Goal: Find specific page/section: Find specific page/section

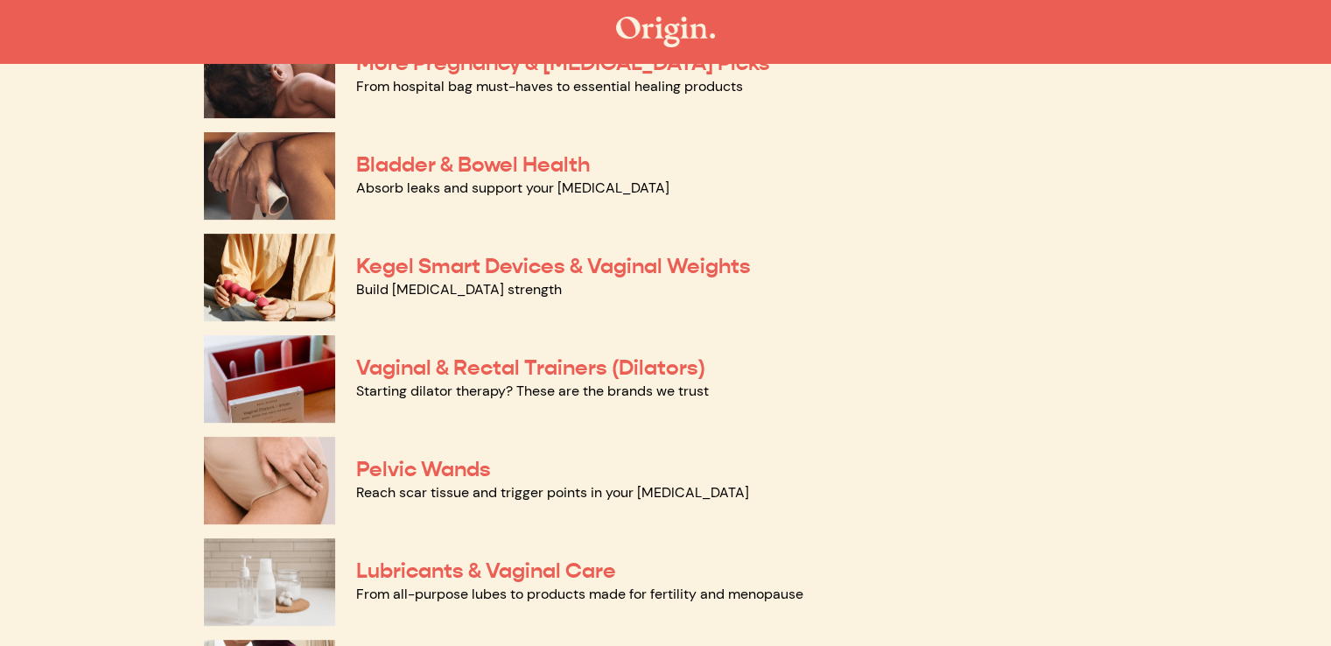
scroll to position [518, 0]
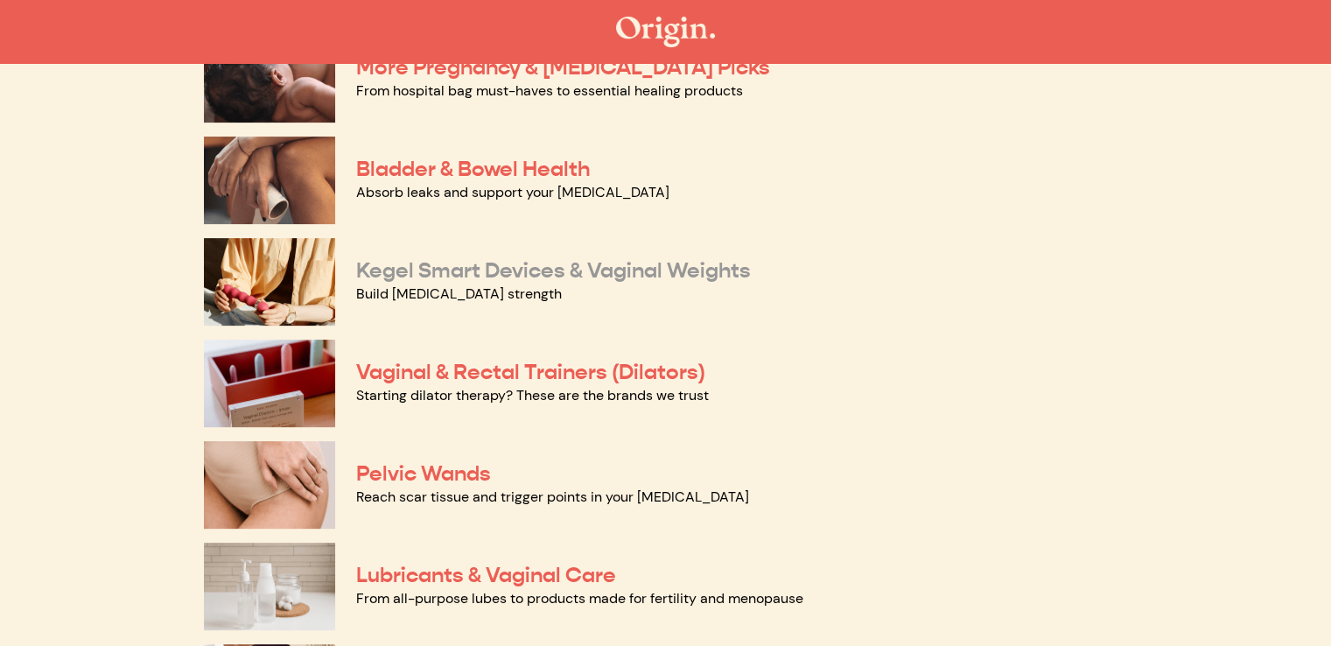
click at [507, 266] on link "Kegel Smart Devices & Vaginal Weights" at bounding box center [553, 270] width 395 height 26
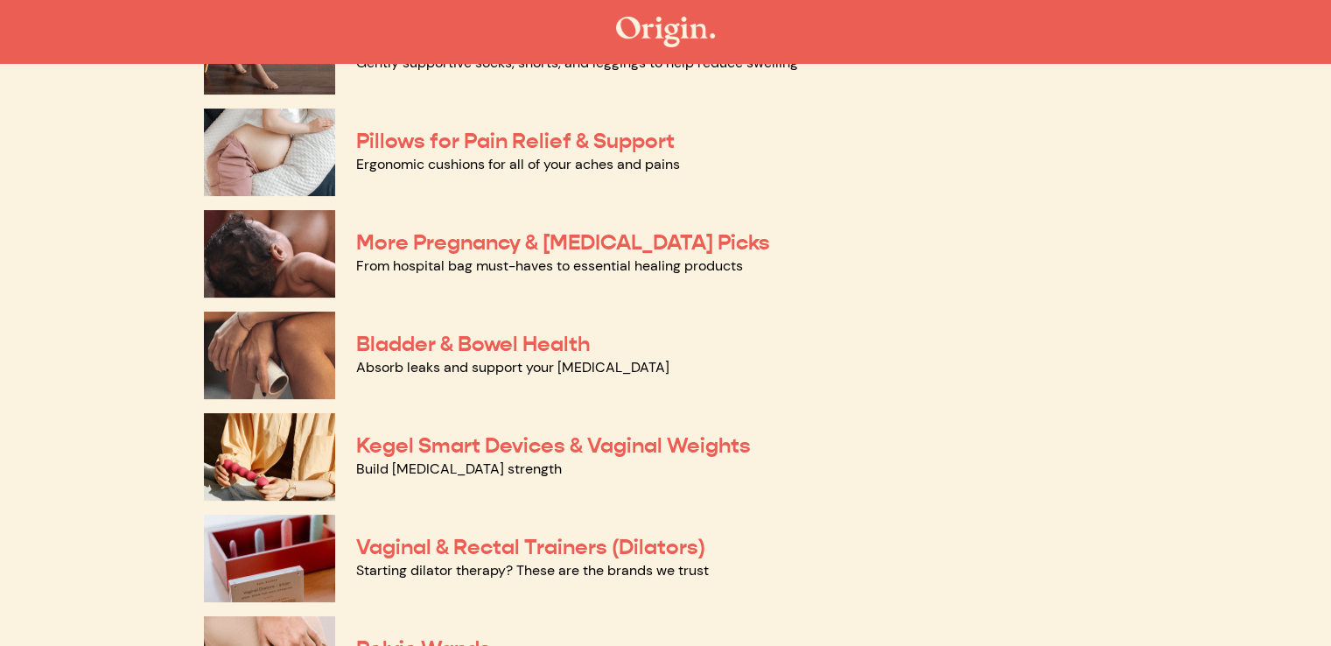
scroll to position [342, 0]
click at [532, 352] on link "Bladder & Bowel Health" at bounding box center [473, 345] width 234 height 26
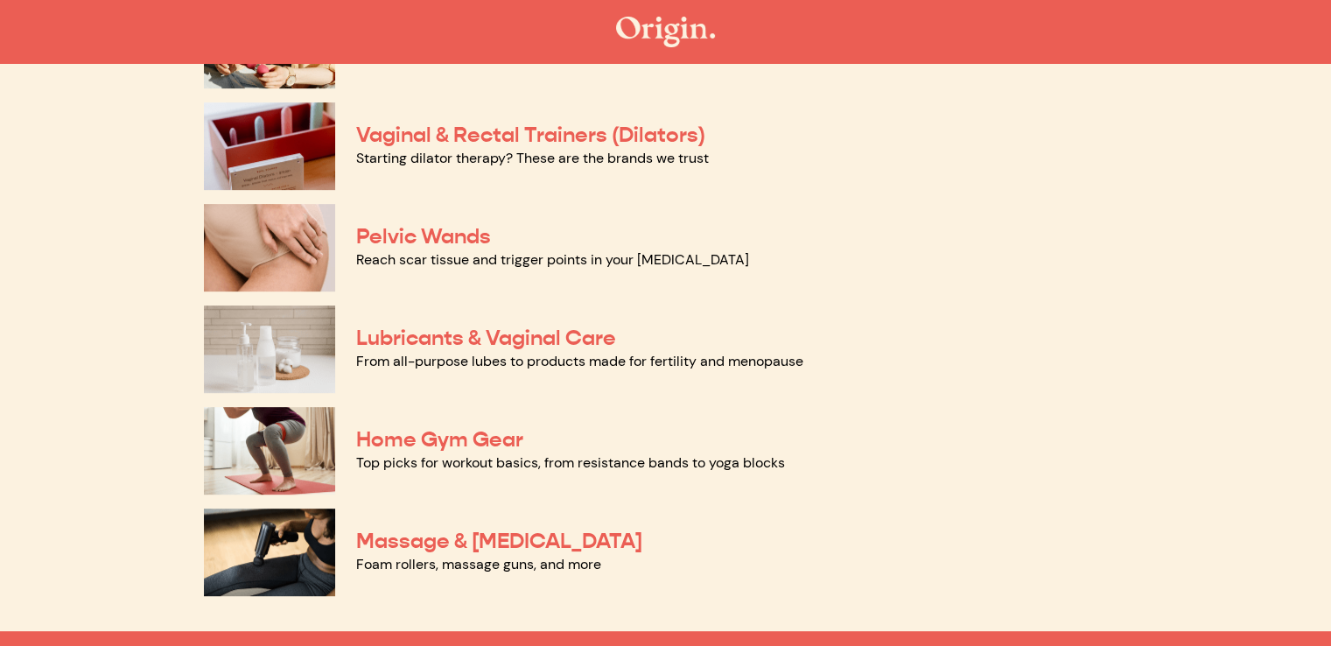
scroll to position [768, 0]
